Goal: Task Accomplishment & Management: Manage account settings

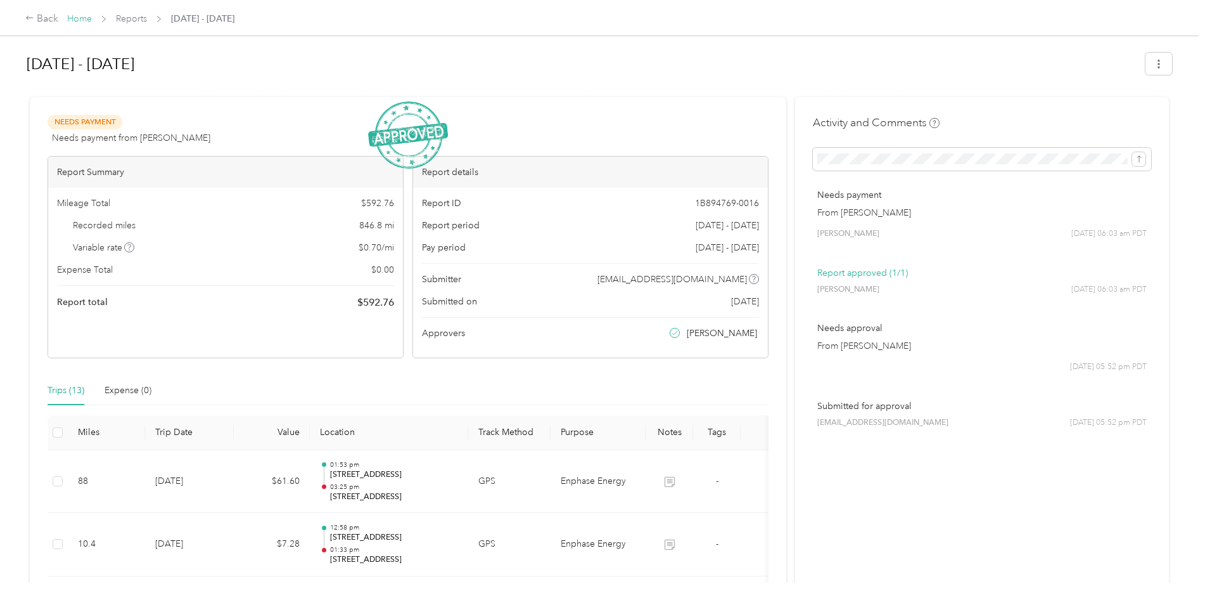
click at [79, 22] on link "Home" at bounding box center [79, 18] width 25 height 11
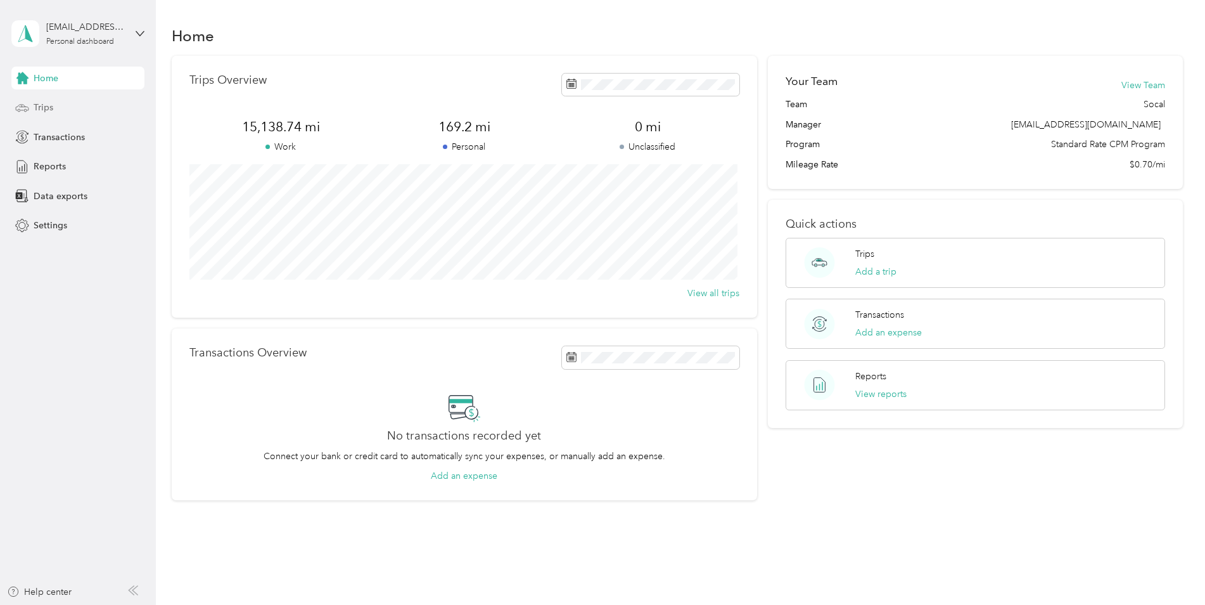
click at [49, 113] on span "Trips" at bounding box center [44, 107] width 20 height 13
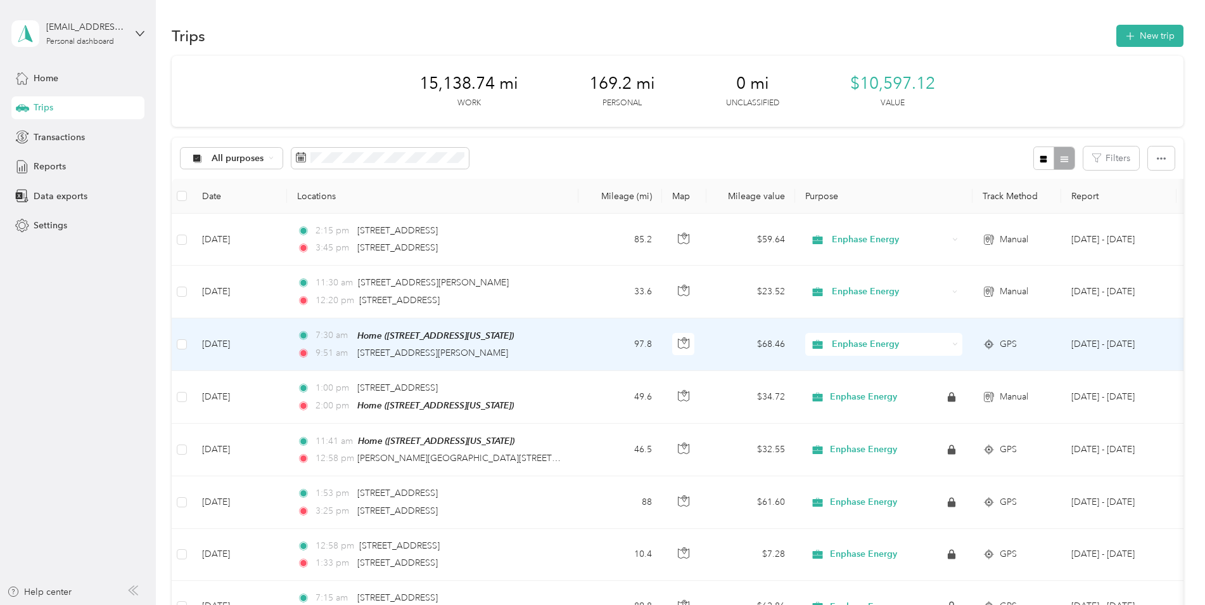
click at [605, 348] on td "97.8" at bounding box center [621, 344] width 84 height 53
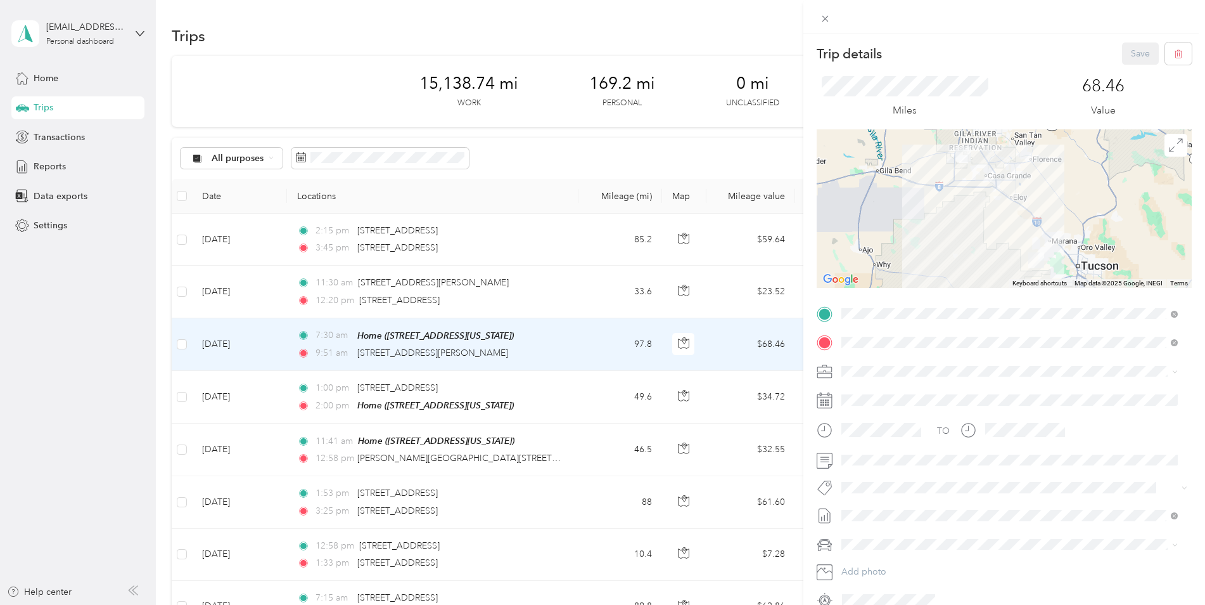
click at [541, 295] on div "Trip details Save This trip cannot be edited because it is either under review,…" at bounding box center [602, 302] width 1205 height 605
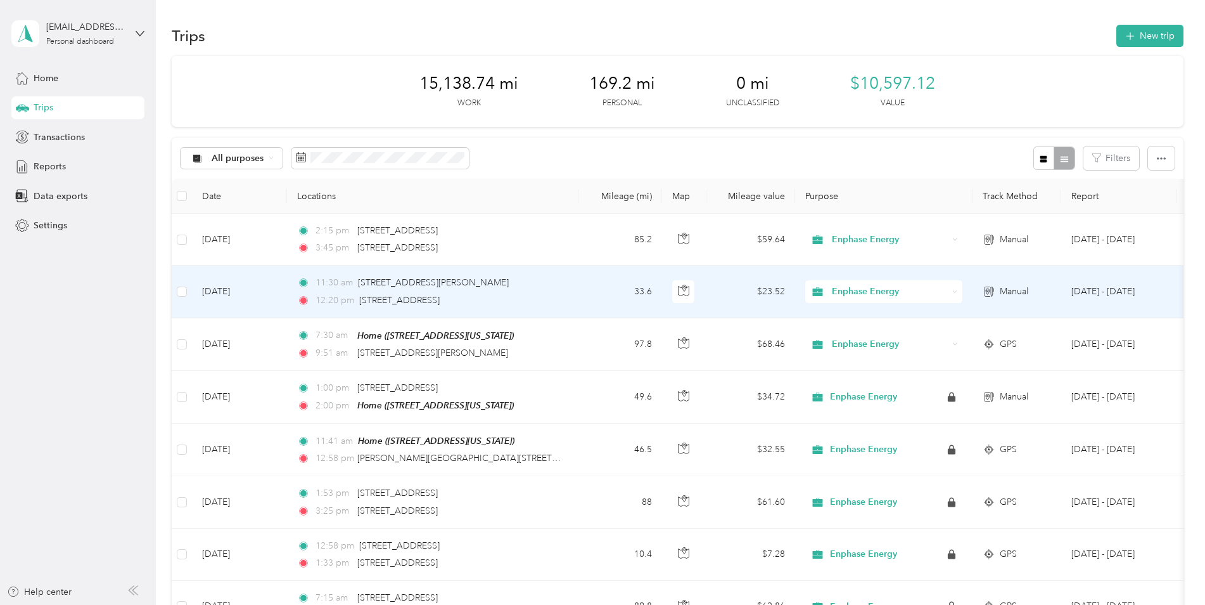
click at [541, 295] on div "12:20 pm [STREET_ADDRESS]" at bounding box center [430, 300] width 266 height 14
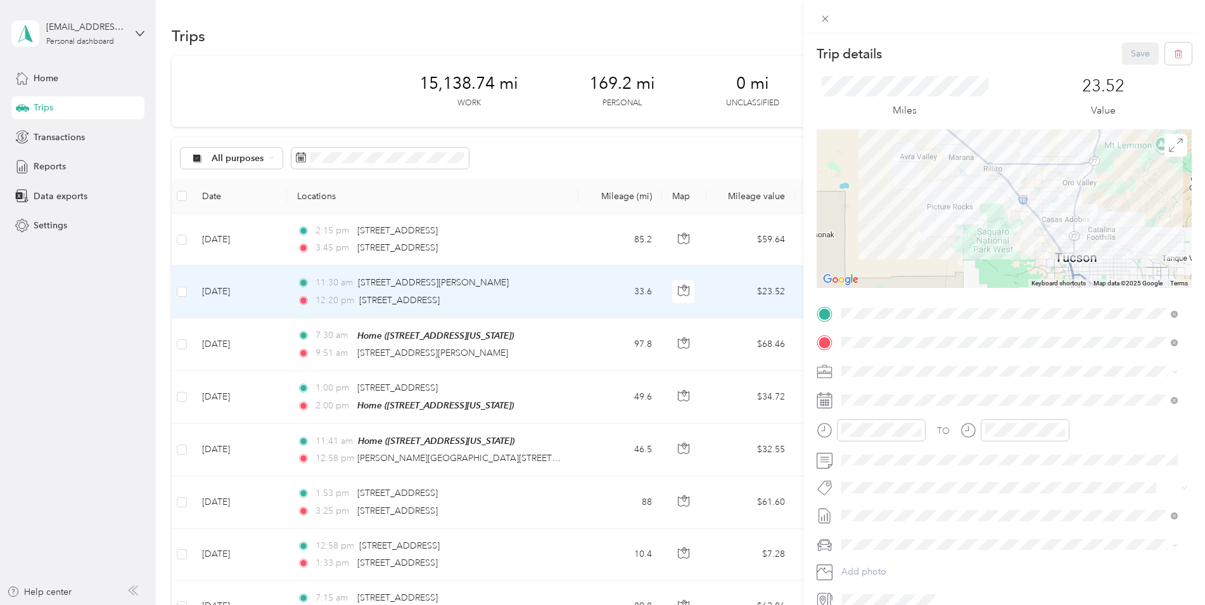
click at [546, 240] on div "Trip details Save This trip cannot be edited because it is either under review,…" at bounding box center [602, 302] width 1205 height 605
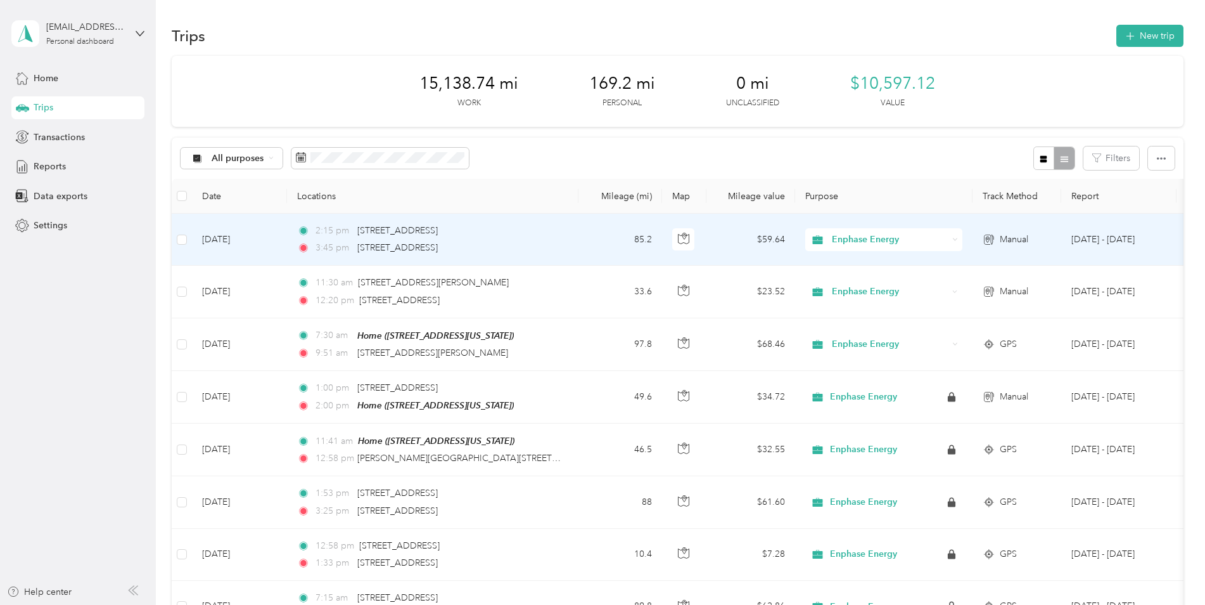
click at [546, 240] on div "2:15 pm [STREET_ADDRESS] 3:45 pm [STREET_ADDRESS]" at bounding box center [430, 239] width 266 height 31
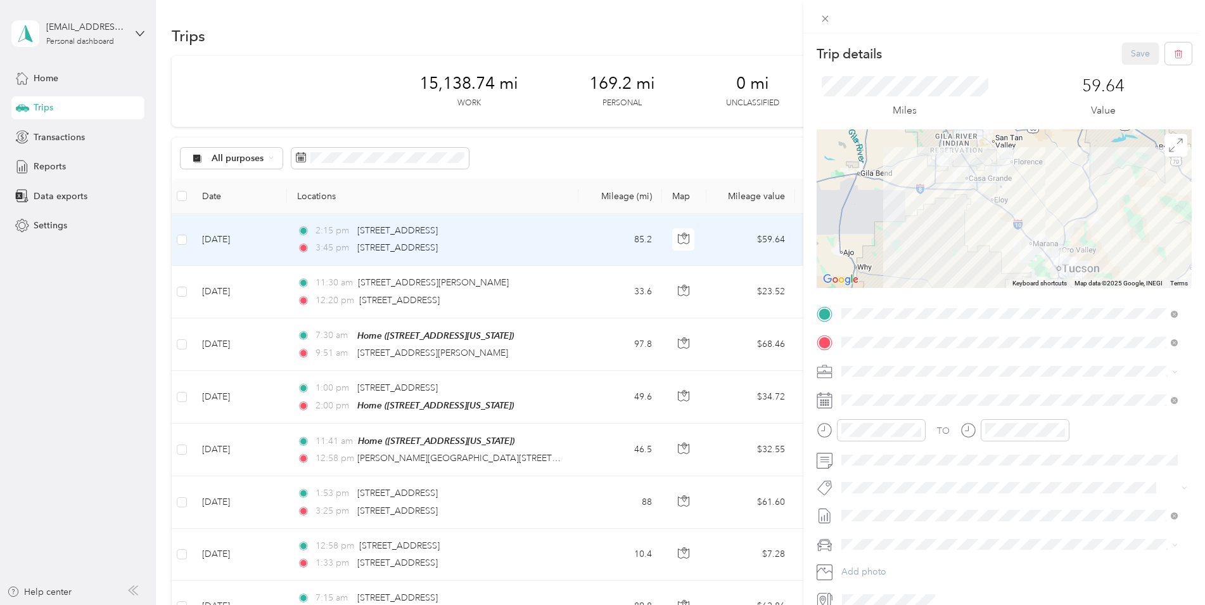
click at [304, 87] on div "Trip details Save This trip cannot be edited because it is either under review,…" at bounding box center [602, 302] width 1205 height 605
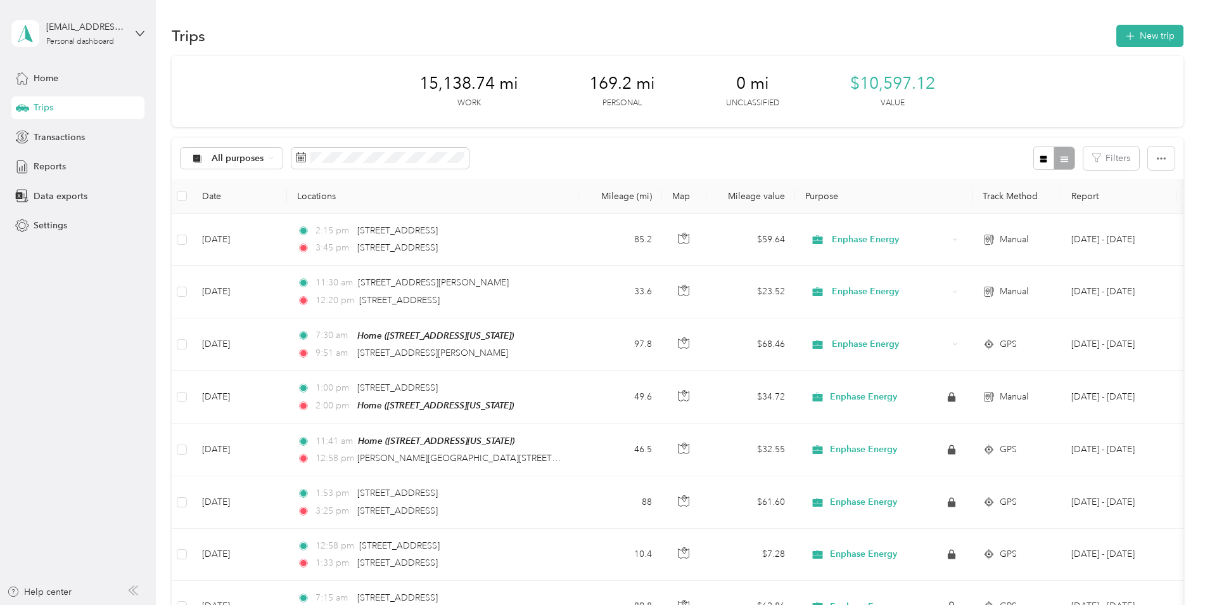
click at [48, 89] on div "Home Trips Transactions Reports Data exports Settings" at bounding box center [77, 152] width 133 height 170
click at [54, 73] on span "Home" at bounding box center [46, 78] width 25 height 13
